Goal: Information Seeking & Learning: Learn about a topic

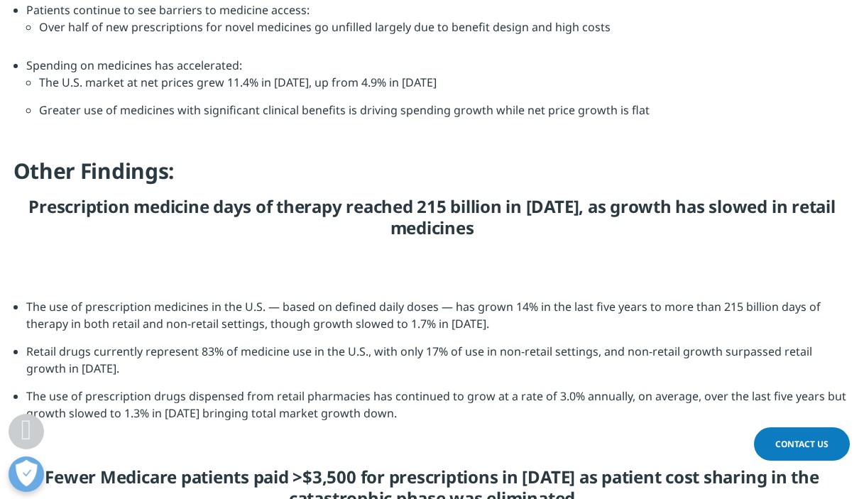
scroll to position [1242, 0]
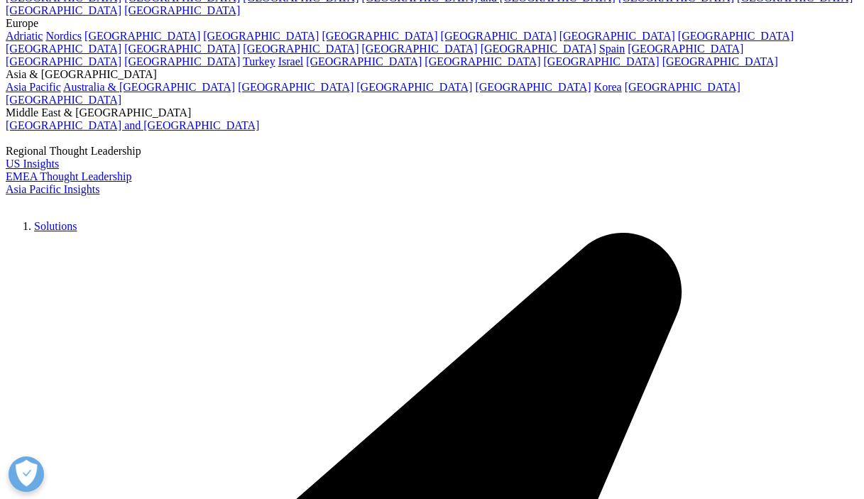
scroll to position [2660, 0]
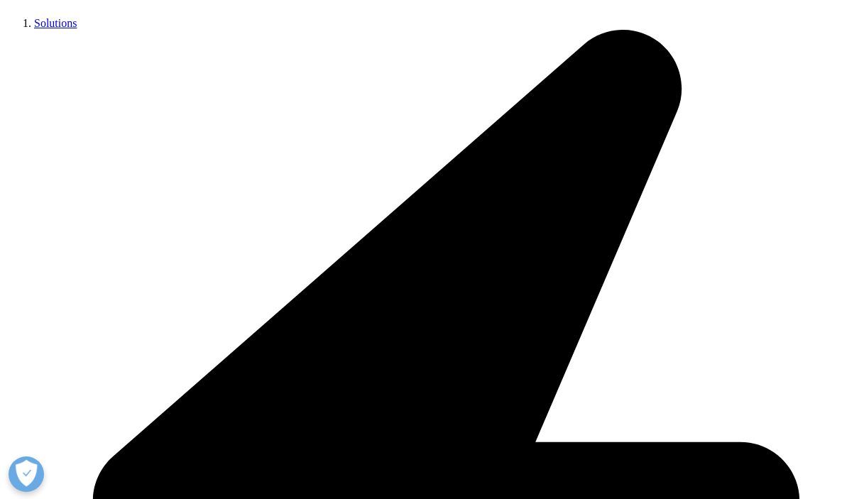
scroll to position [2863, 0]
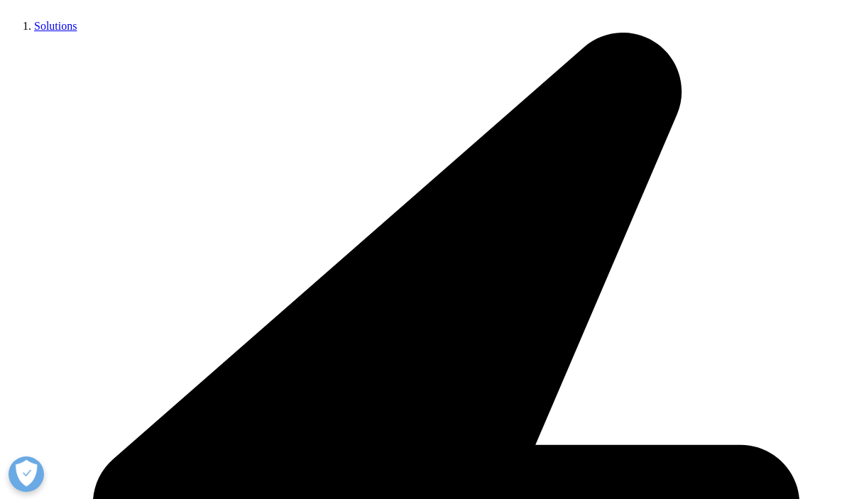
drag, startPoint x: 727, startPoint y: 395, endPoint x: 25, endPoint y: 292, distance: 709.6
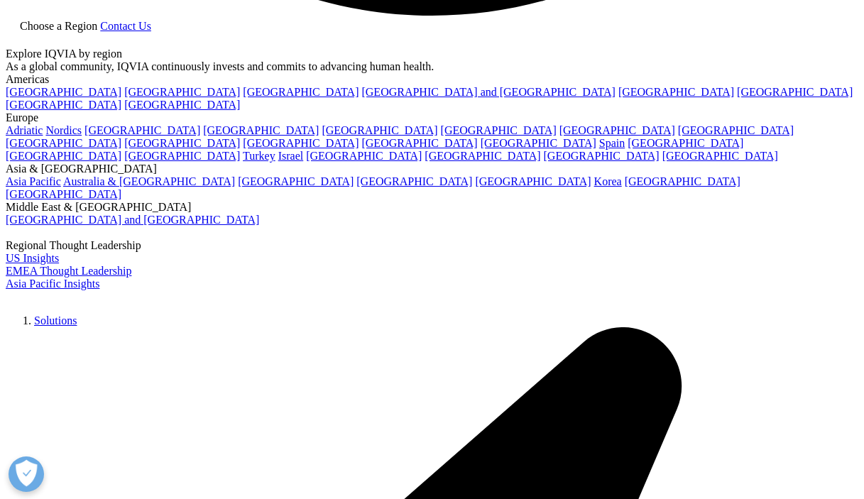
scroll to position [2548, 0]
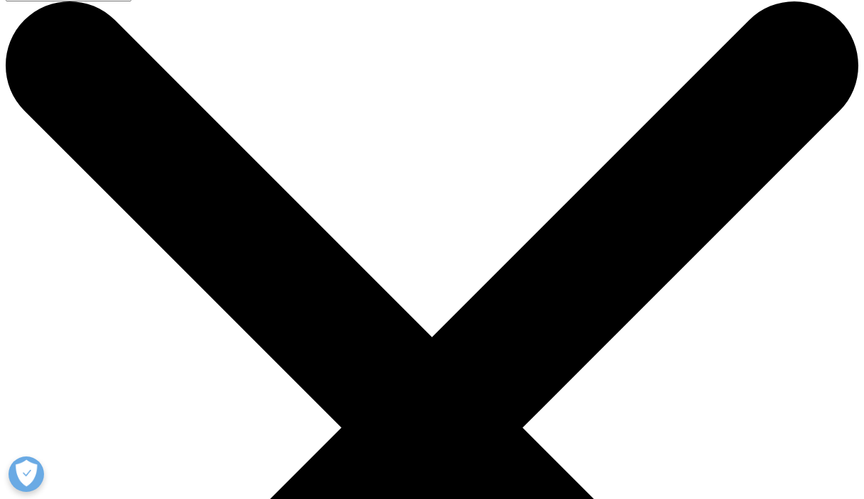
scroll to position [0, 0]
